Goal: Use online tool/utility: Utilize a website feature to perform a specific function

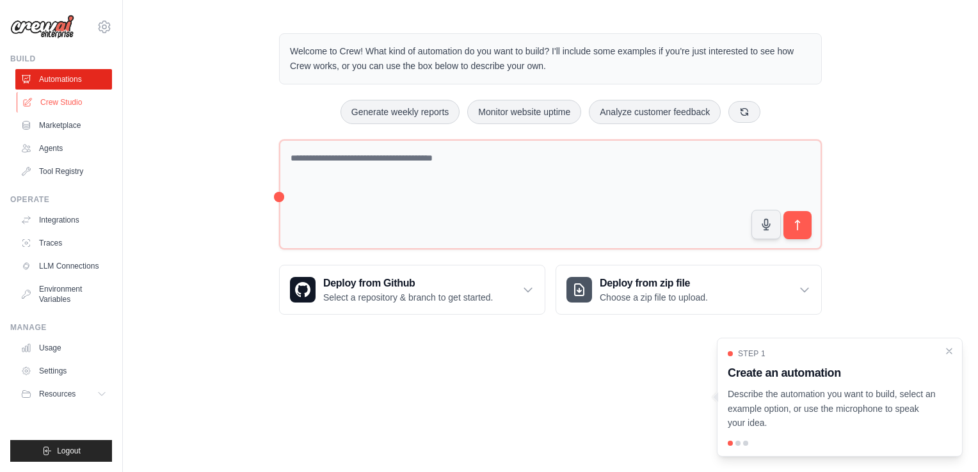
click at [83, 100] on link "Crew Studio" at bounding box center [65, 102] width 97 height 20
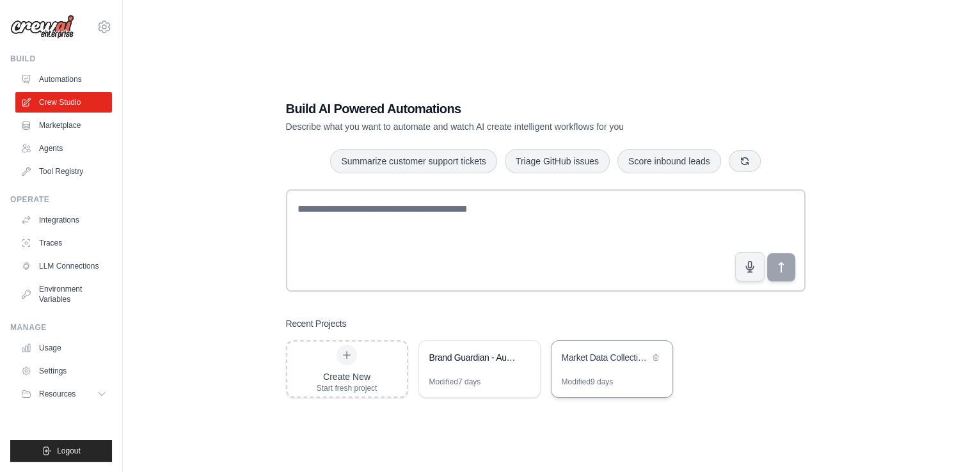
click at [619, 389] on div "Modified 9 days" at bounding box center [612, 387] width 121 height 20
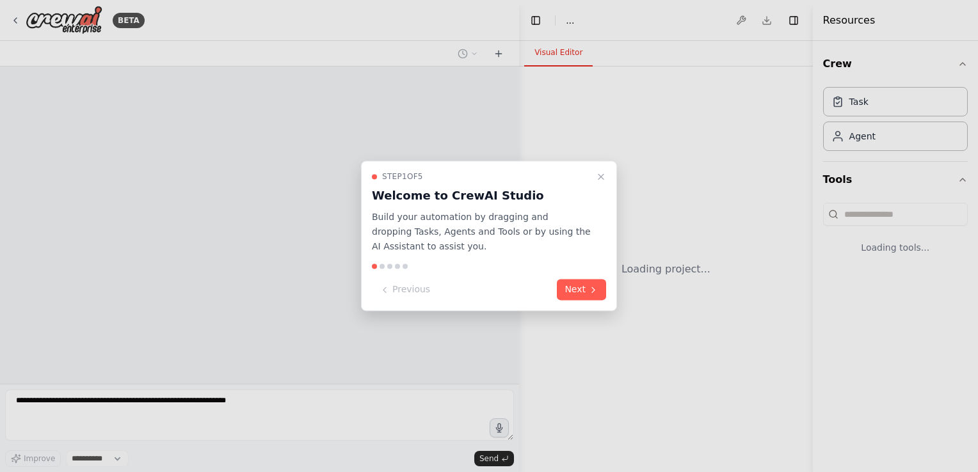
select select "****"
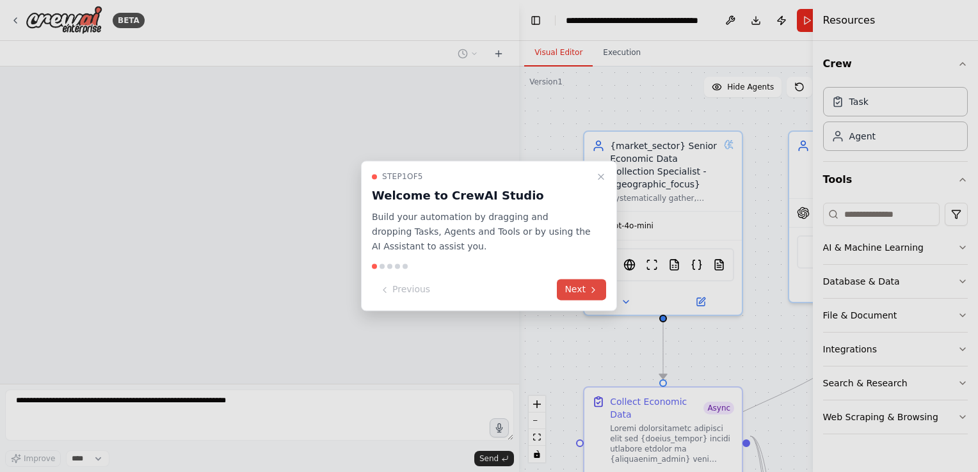
click at [587, 287] on button "Next" at bounding box center [581, 290] width 49 height 21
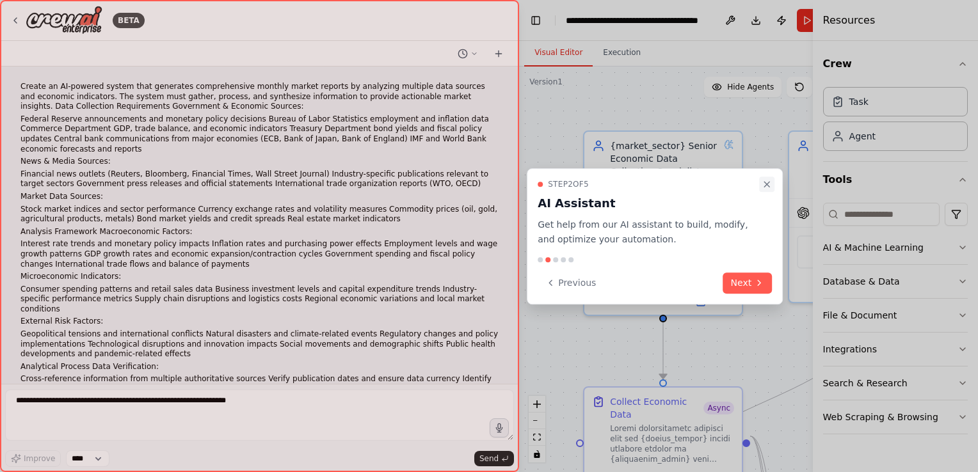
click at [765, 186] on icon "Close walkthrough" at bounding box center [766, 184] width 5 height 5
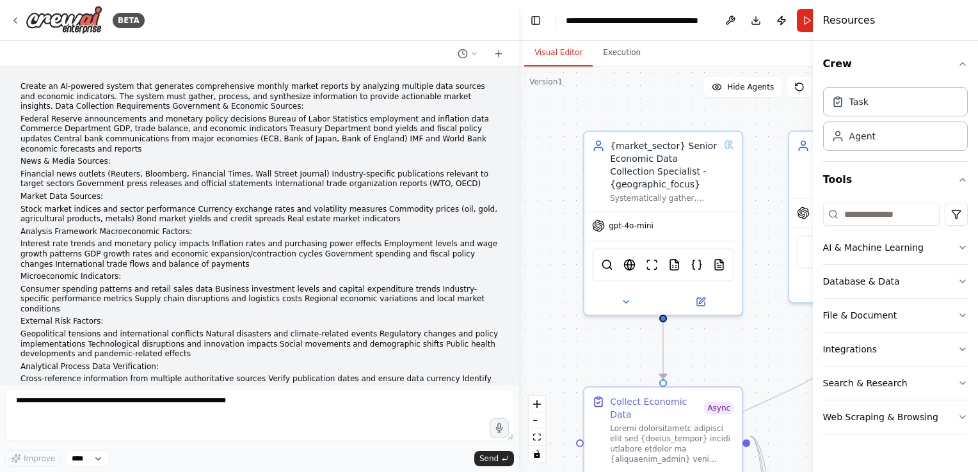
scroll to position [74168, 0]
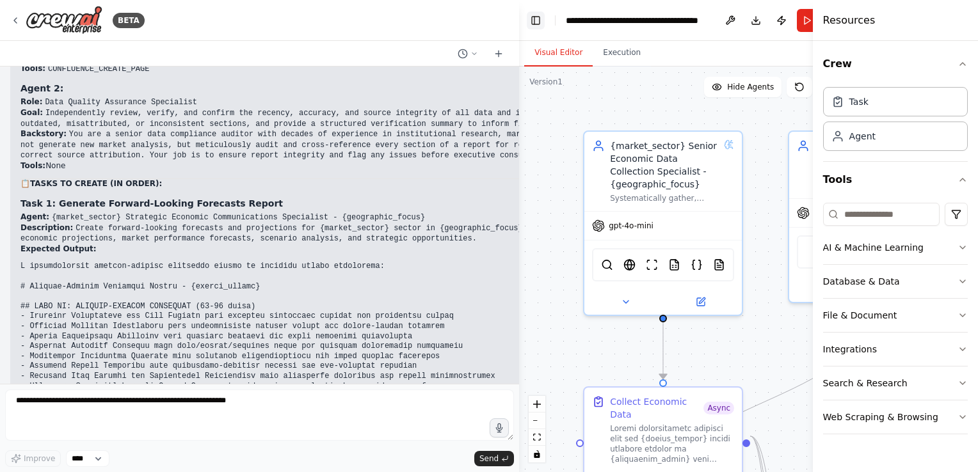
click at [537, 21] on button "Toggle Left Sidebar" at bounding box center [536, 21] width 18 height 18
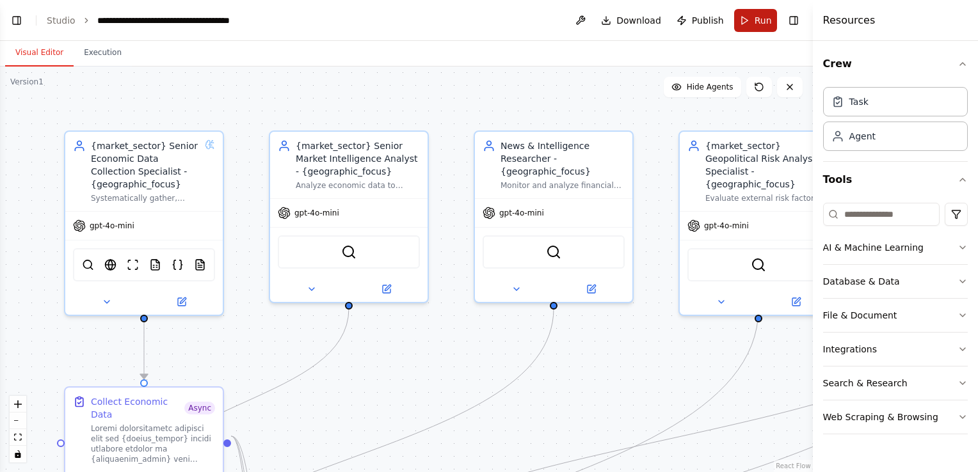
click at [749, 19] on button "Run" at bounding box center [755, 20] width 43 height 23
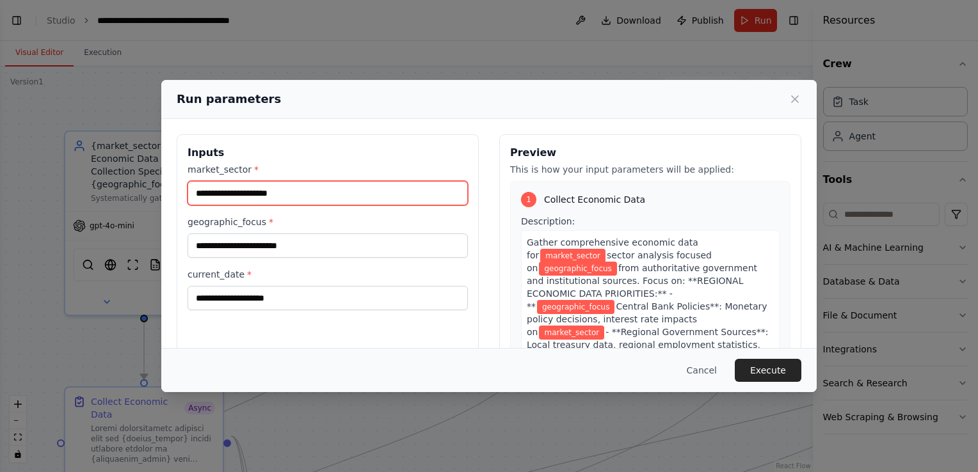
click at [243, 190] on input "market_sector *" at bounding box center [327, 193] width 280 height 24
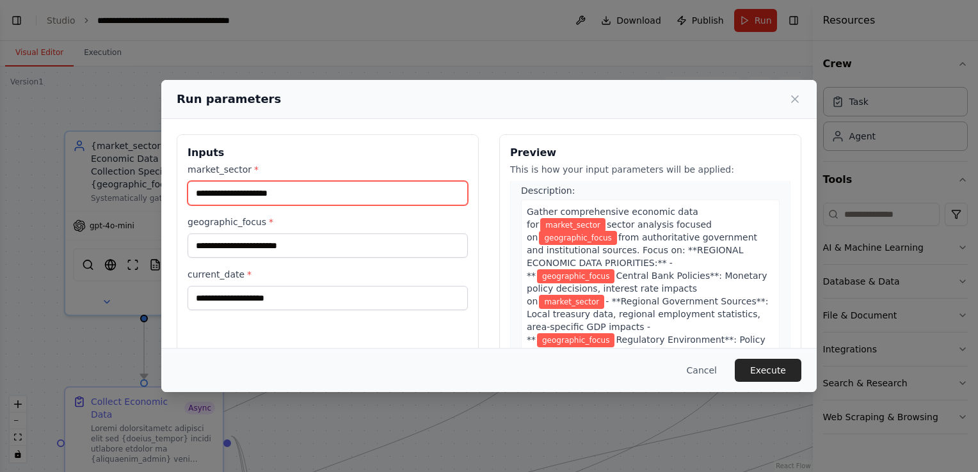
scroll to position [0, 0]
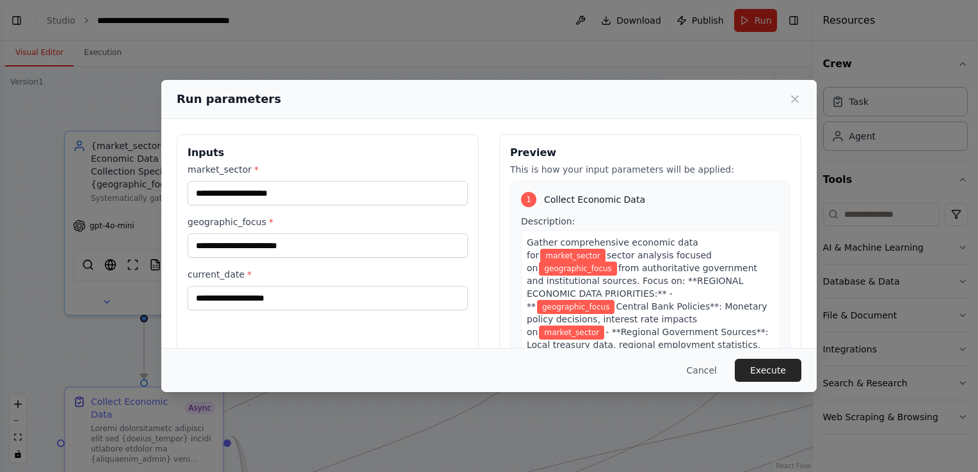
click at [592, 143] on div "Preview This is how your input parameters will be applied: 1 Collect Economic D…" at bounding box center [650, 285] width 302 height 303
click at [632, 58] on div "Run parameters Inputs market_sector * geographic_focus * current_date * Preview…" at bounding box center [489, 236] width 978 height 472
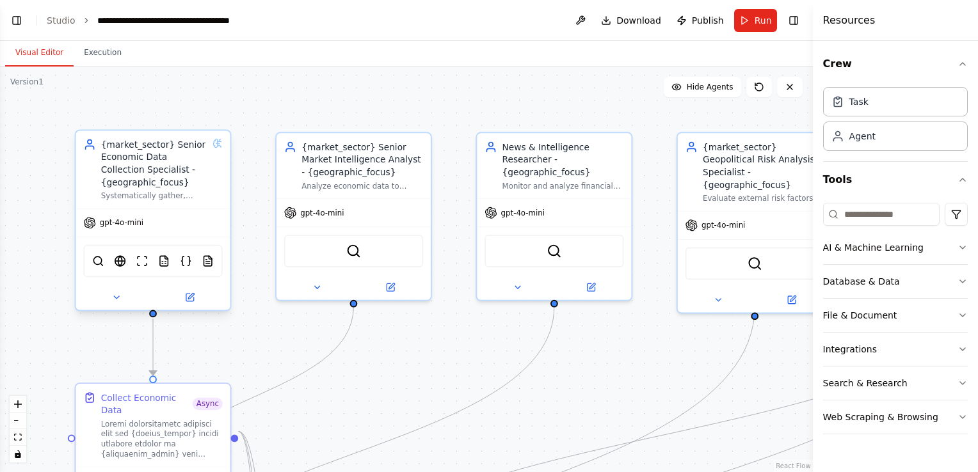
click at [200, 191] on div "Systematically gather, verify, and organize comprehensive economic data from au…" at bounding box center [154, 196] width 107 height 10
click at [749, 29] on button "Run" at bounding box center [755, 20] width 43 height 23
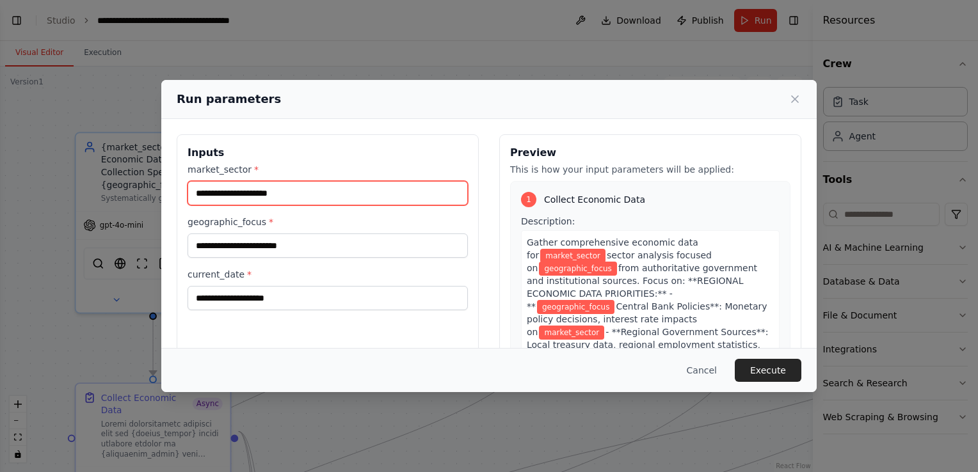
click at [296, 192] on input "market_sector *" at bounding box center [327, 193] width 280 height 24
click at [358, 170] on label "market_sector *" at bounding box center [327, 169] width 280 height 13
click at [358, 181] on input "market_sector *" at bounding box center [327, 193] width 280 height 24
click at [325, 200] on input "market_sector *" at bounding box center [327, 193] width 280 height 24
type input "**********"
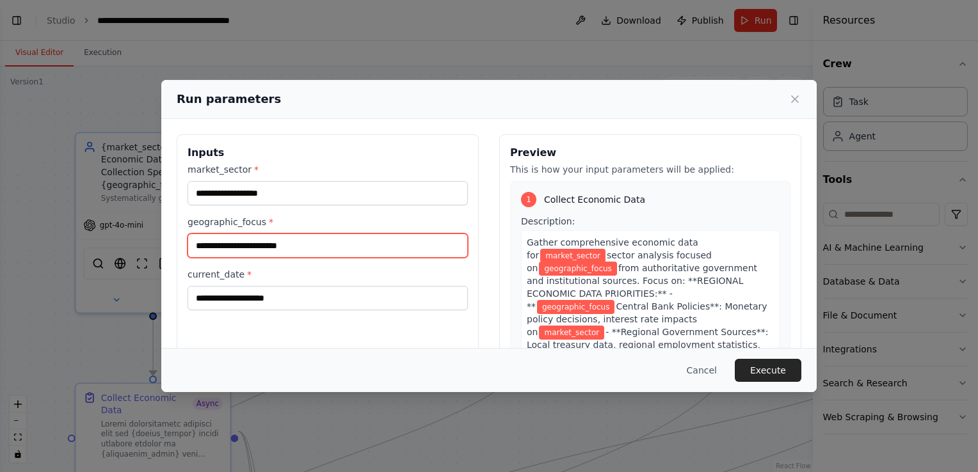
type input "**********"
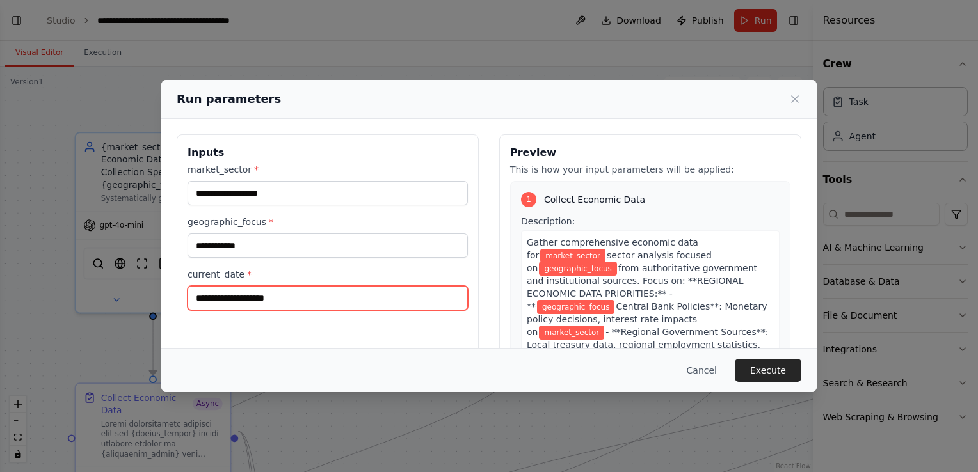
type input "**********"
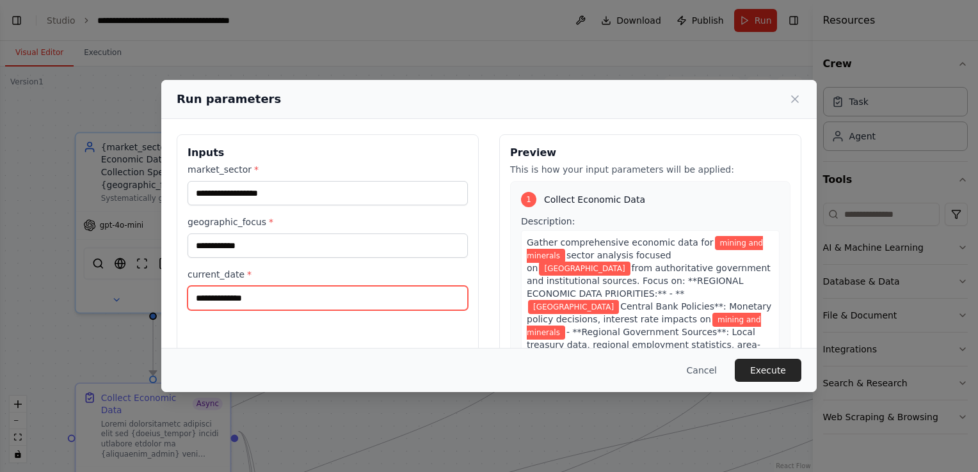
click at [267, 299] on input "**********" at bounding box center [327, 298] width 280 height 24
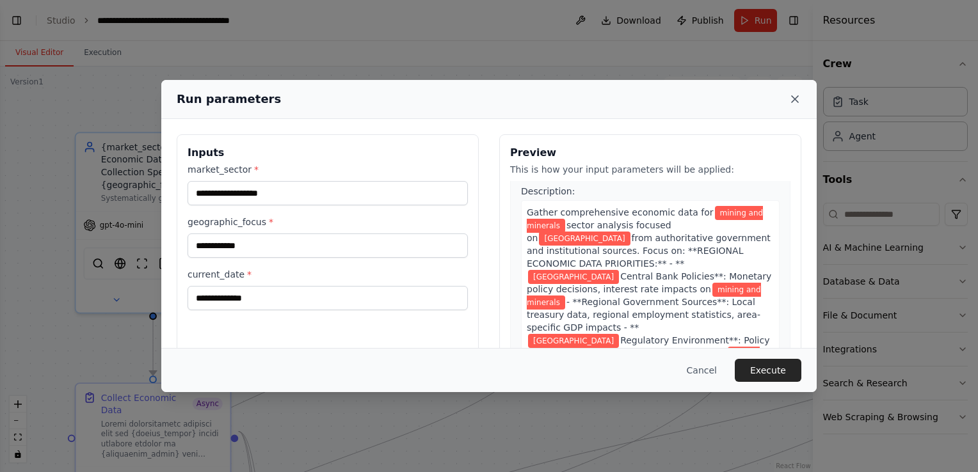
click at [793, 102] on icon at bounding box center [794, 99] width 13 height 13
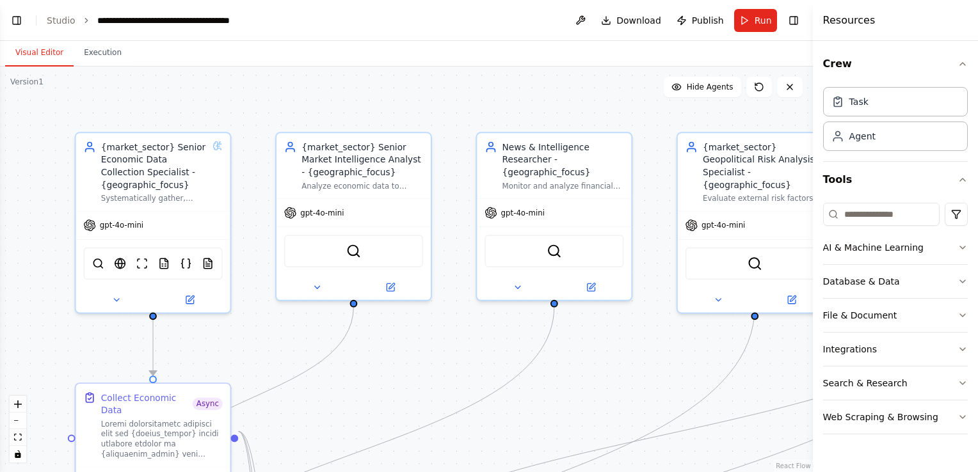
click at [534, 119] on div ".deletable-edge-delete-btn { width: 20px; height: 20px; border: 0px solid #ffff…" at bounding box center [406, 270] width 813 height 406
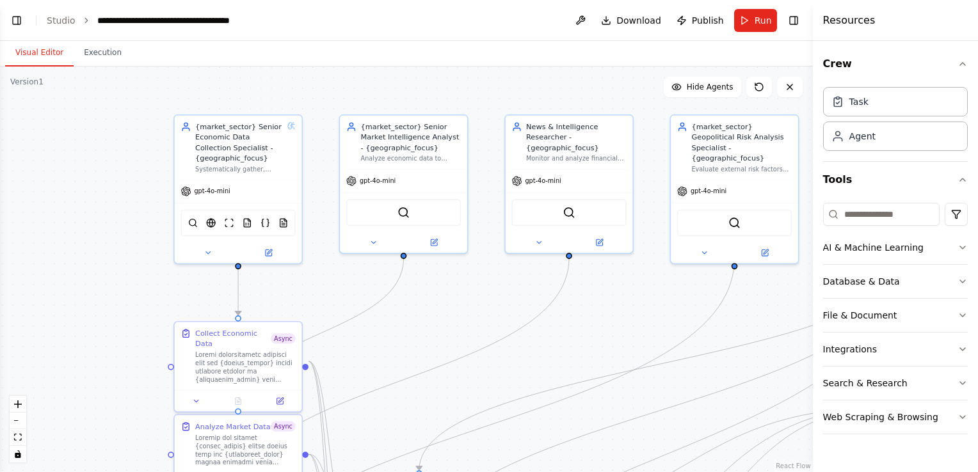
drag, startPoint x: 514, startPoint y: 380, endPoint x: 523, endPoint y: 365, distance: 17.8
click at [523, 365] on div ".deletable-edge-delete-btn { width: 20px; height: 20px; border: 0px solid #ffff…" at bounding box center [406, 270] width 813 height 406
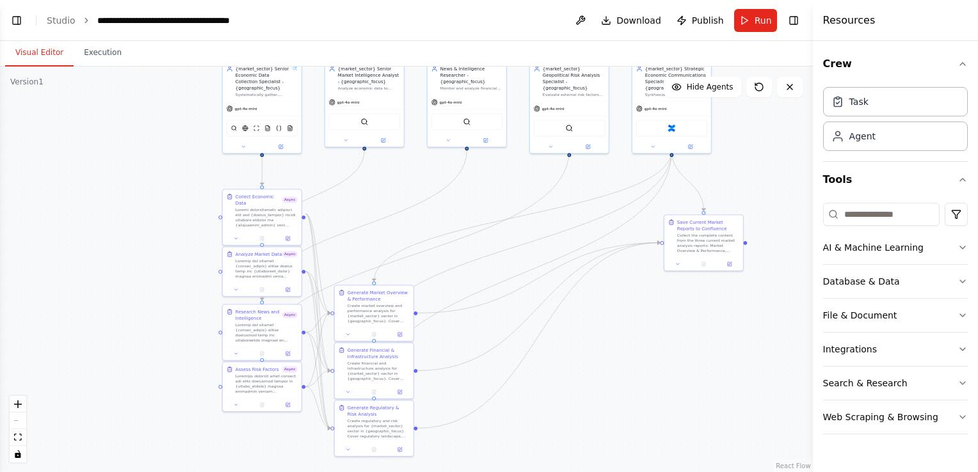
drag, startPoint x: 568, startPoint y: 383, endPoint x: 497, endPoint y: 237, distance: 162.6
click at [497, 237] on div ".deletable-edge-delete-btn { width: 20px; height: 20px; border: 0px solid #ffff…" at bounding box center [406, 270] width 813 height 406
click at [58, 17] on link "Studio" at bounding box center [61, 20] width 29 height 10
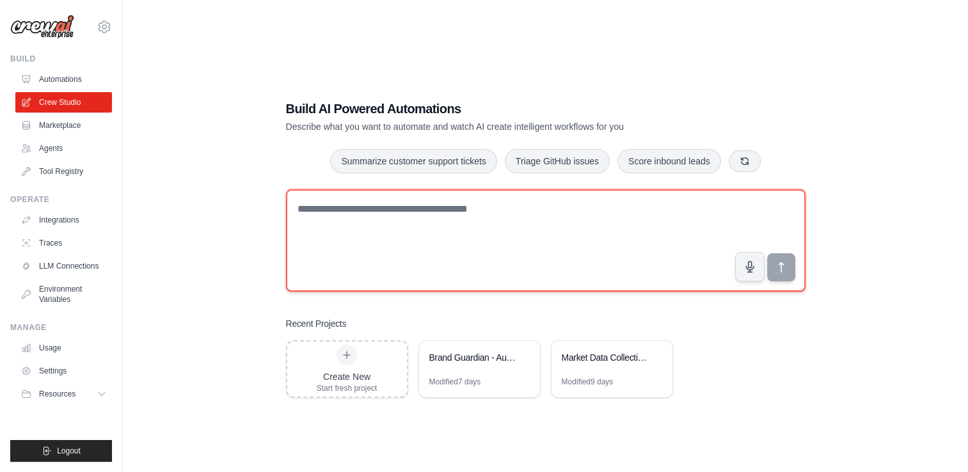
click at [342, 239] on textarea at bounding box center [546, 240] width 520 height 102
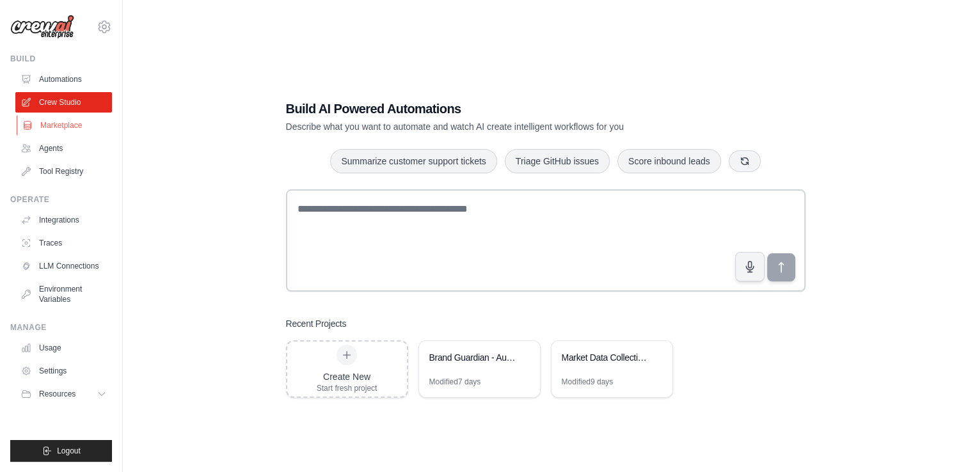
click at [65, 125] on link "Marketplace" at bounding box center [65, 125] width 97 height 20
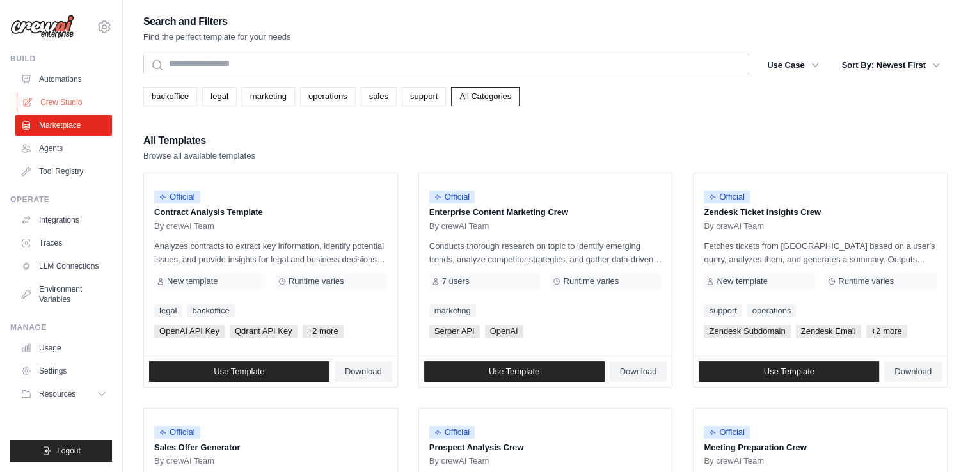
click at [87, 107] on link "Crew Studio" at bounding box center [65, 102] width 97 height 20
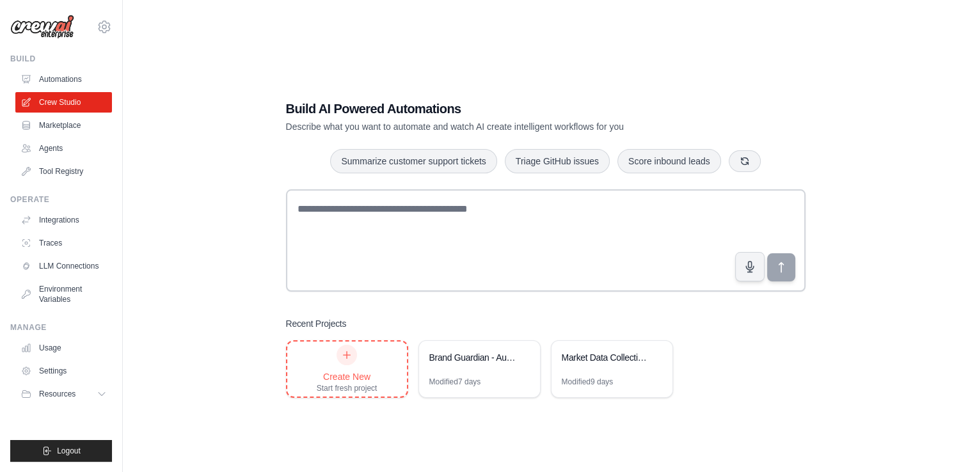
click at [342, 353] on icon at bounding box center [347, 355] width 10 height 10
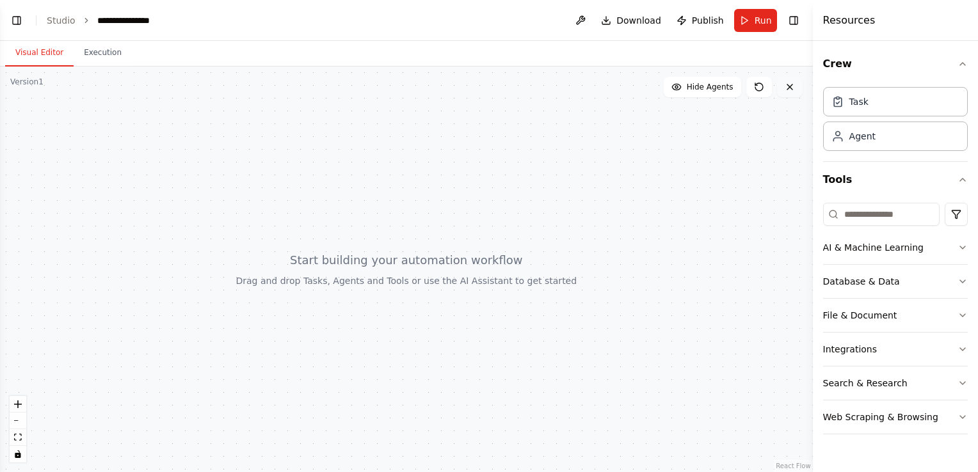
click at [783, 83] on button at bounding box center [790, 87] width 26 height 20
click at [58, 26] on link "Studio" at bounding box center [61, 20] width 29 height 10
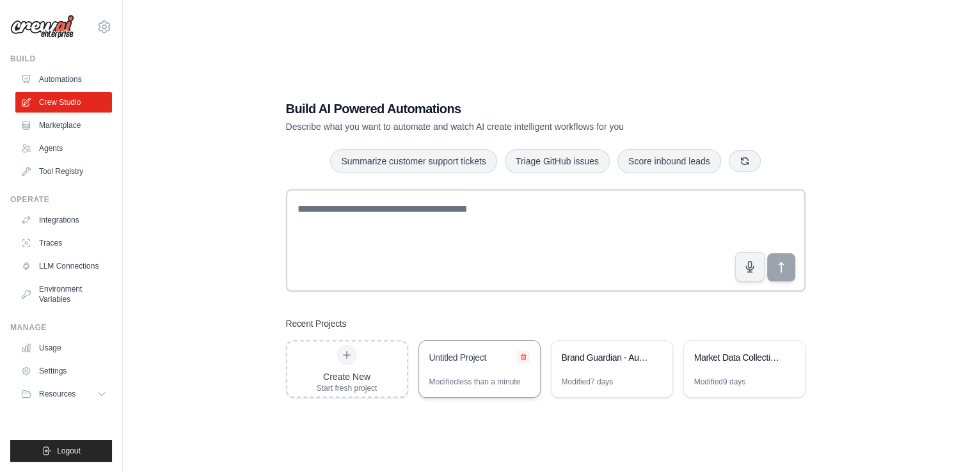
click at [527, 356] on icon at bounding box center [524, 357] width 8 height 8
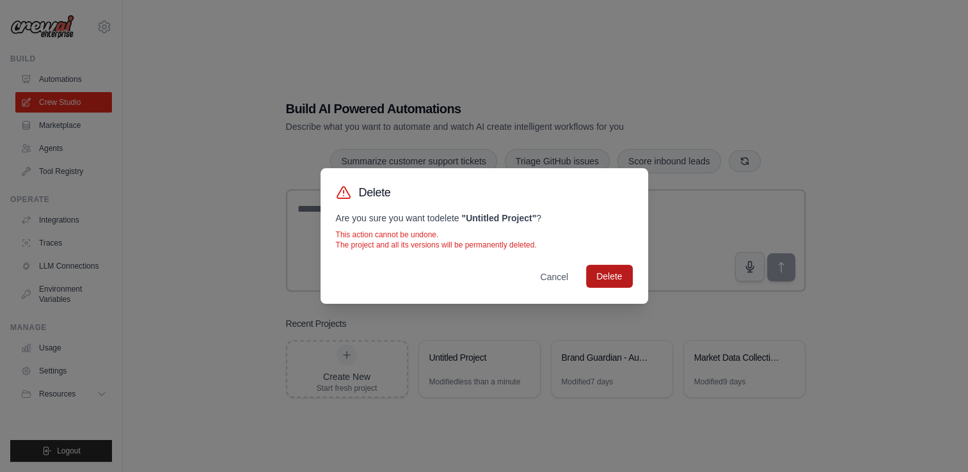
click at [601, 273] on button "Delete" at bounding box center [609, 276] width 46 height 23
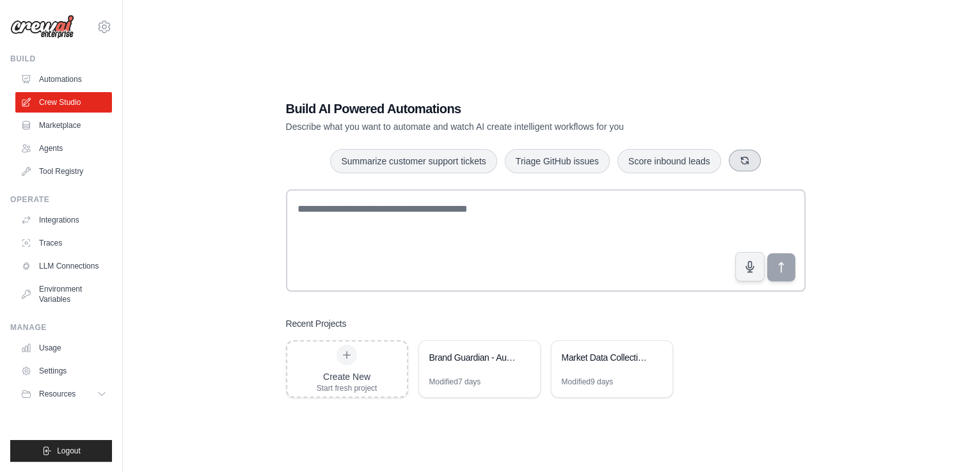
click at [736, 158] on button "button" at bounding box center [745, 161] width 32 height 22
click at [727, 163] on button "button" at bounding box center [721, 161] width 32 height 22
click at [47, 79] on link "Automations" at bounding box center [65, 79] width 97 height 20
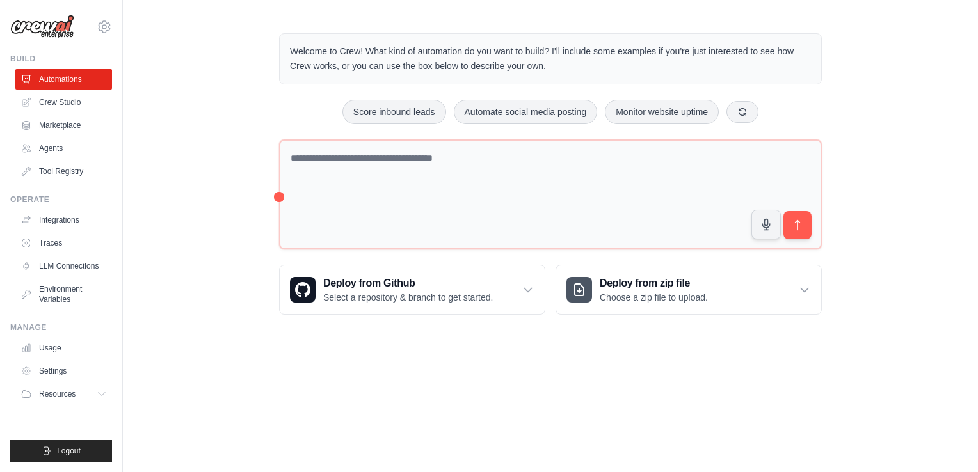
click at [257, 122] on div "Welcome to Crew! What kind of automation do you want to build? I'll include som…" at bounding box center [550, 174] width 855 height 322
